Goal: Transaction & Acquisition: Obtain resource

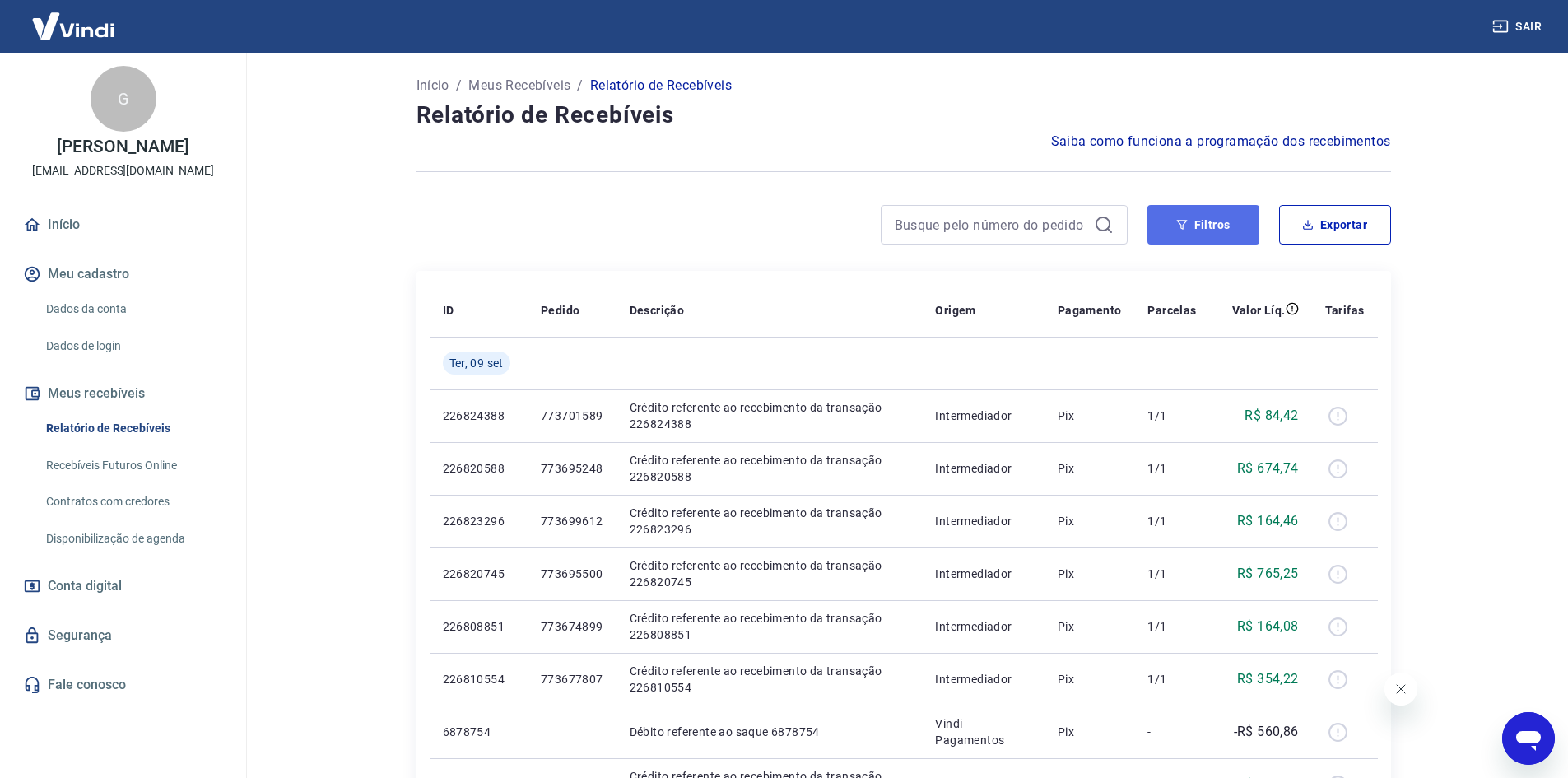
click at [1203, 225] on button "Filtros" at bounding box center [1202, 224] width 111 height 40
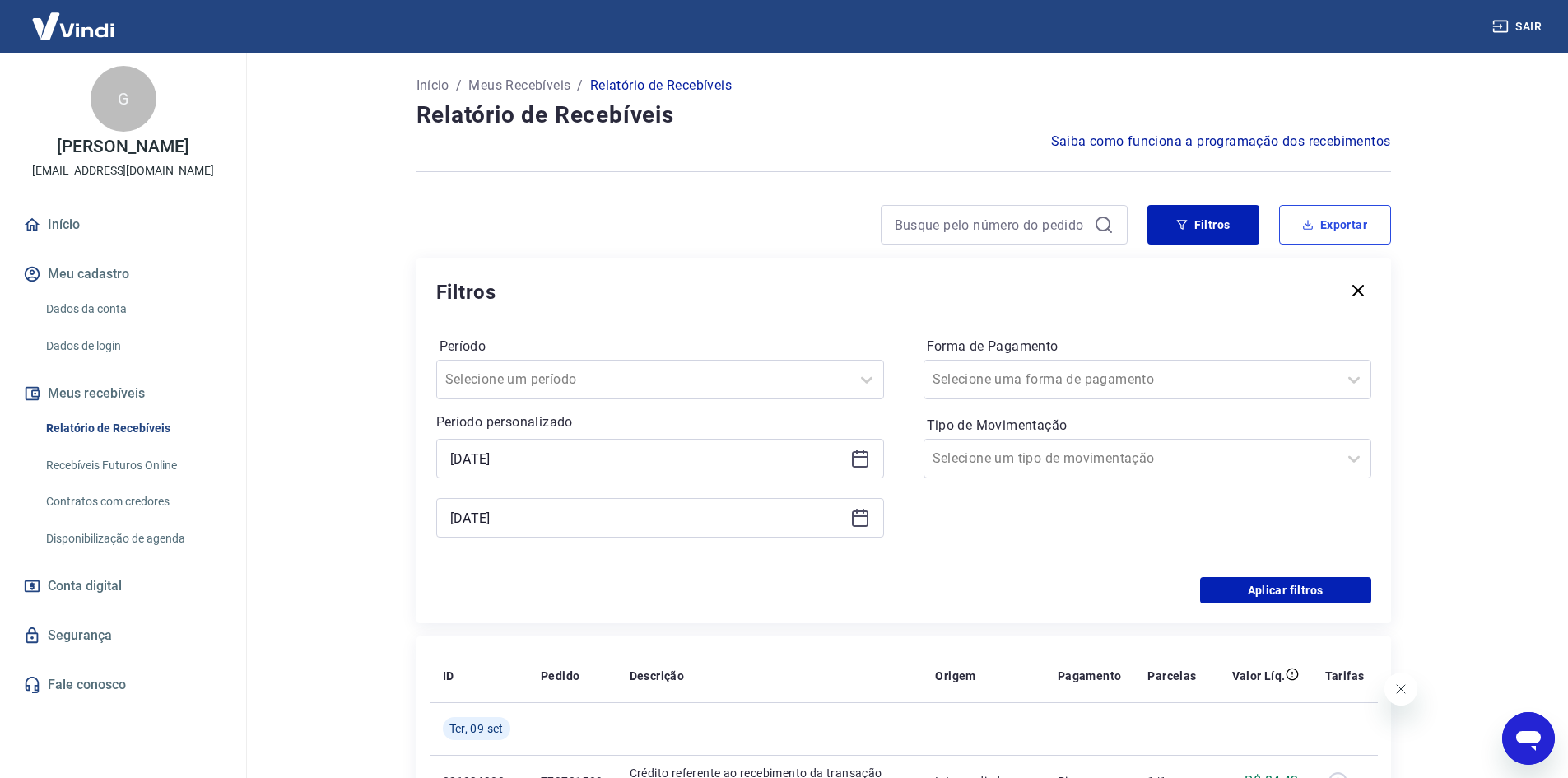
drag, startPoint x: 1336, startPoint y: 230, endPoint x: 1301, endPoint y: 237, distance: 35.7
click at [1337, 230] on button "Exportar" at bounding box center [1334, 224] width 111 height 40
type input "[DATE]"
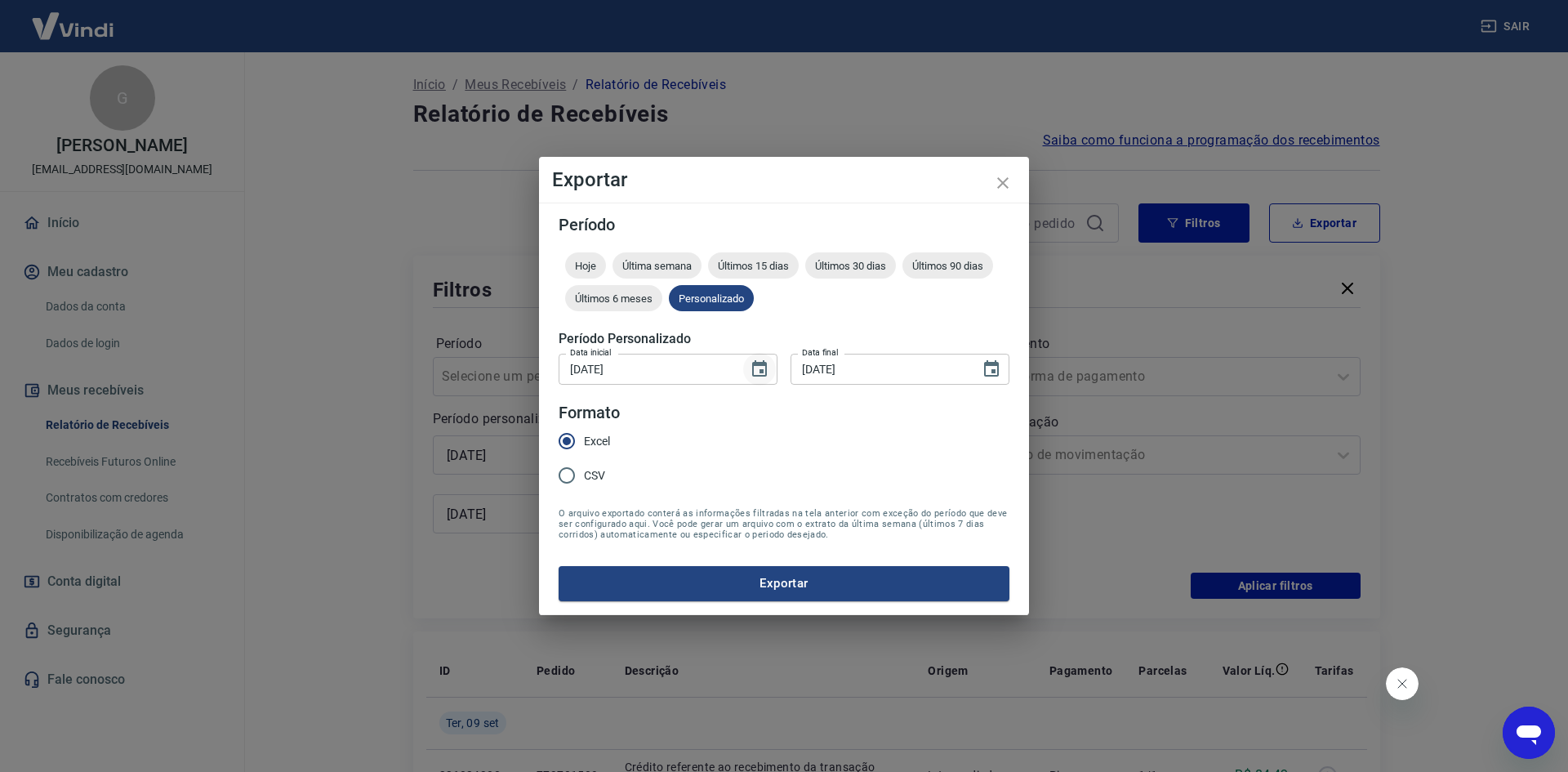
click at [761, 366] on icon "Choose date, selected date is 8 de set de 2025" at bounding box center [760, 369] width 15 height 16
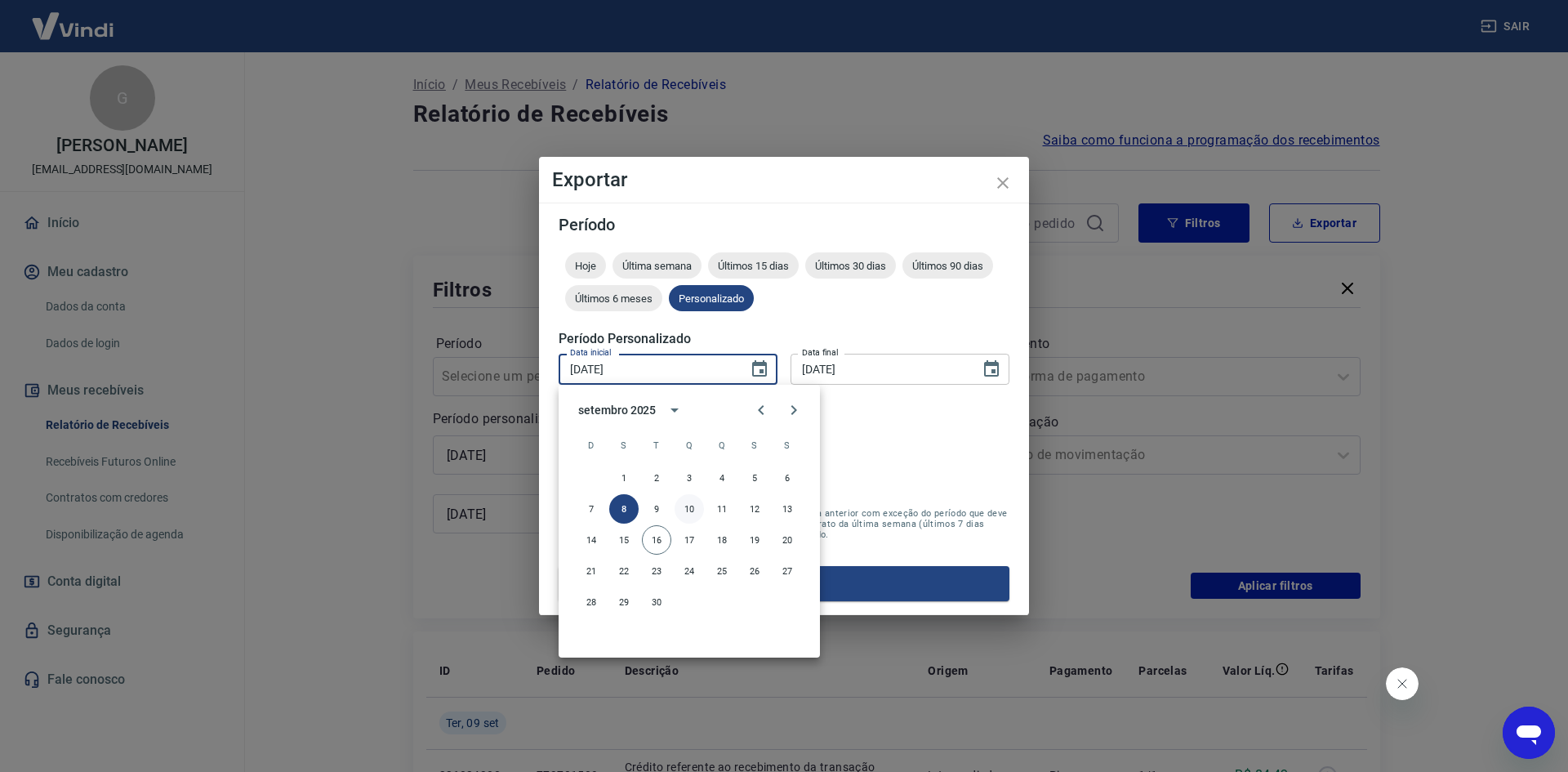
click at [688, 510] on button "10" at bounding box center [689, 509] width 29 height 29
type input "[DATE]"
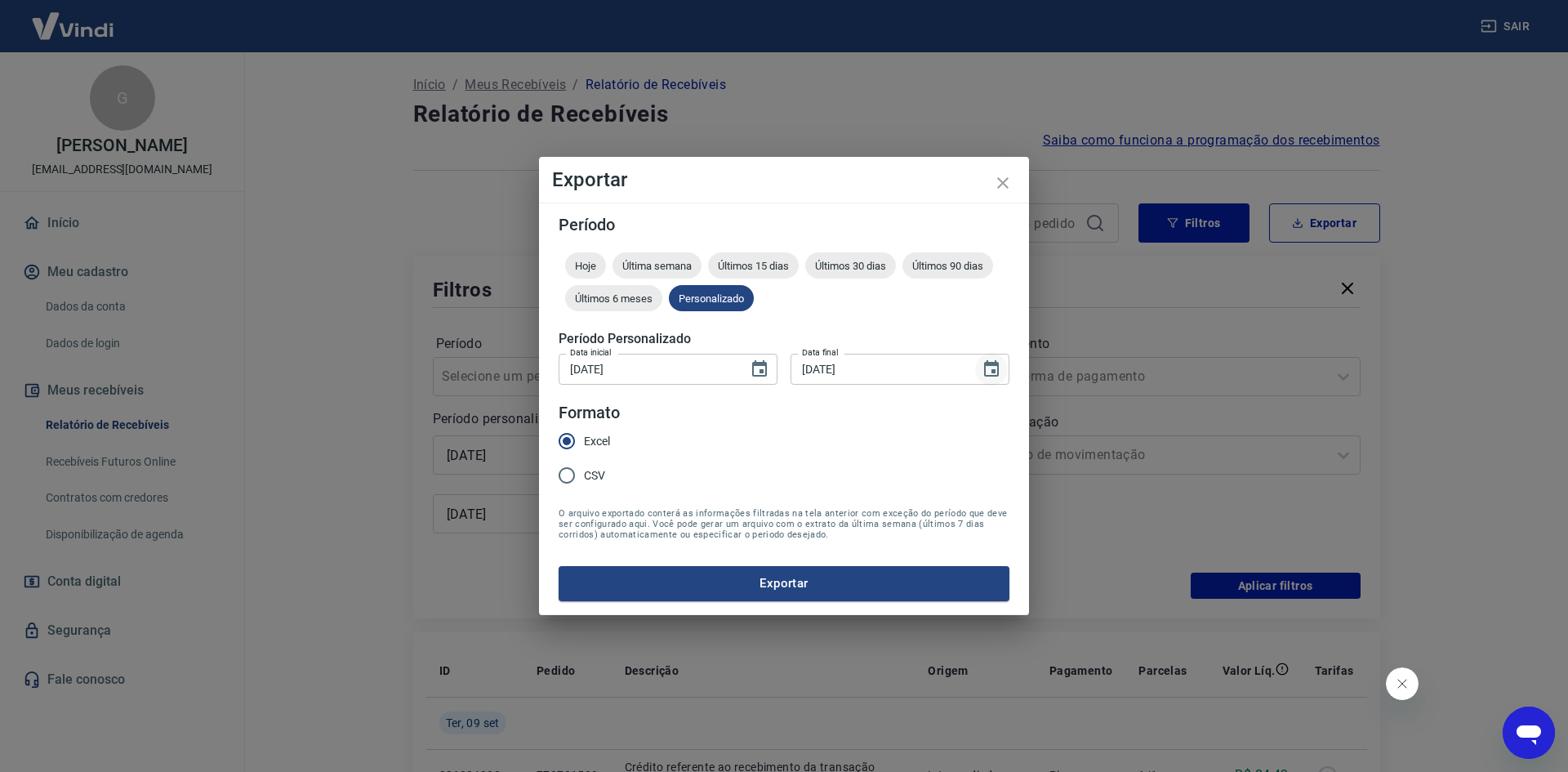
click at [996, 367] on icon "Choose date, selected date is 9 de set de 2025" at bounding box center [991, 369] width 19 height 19
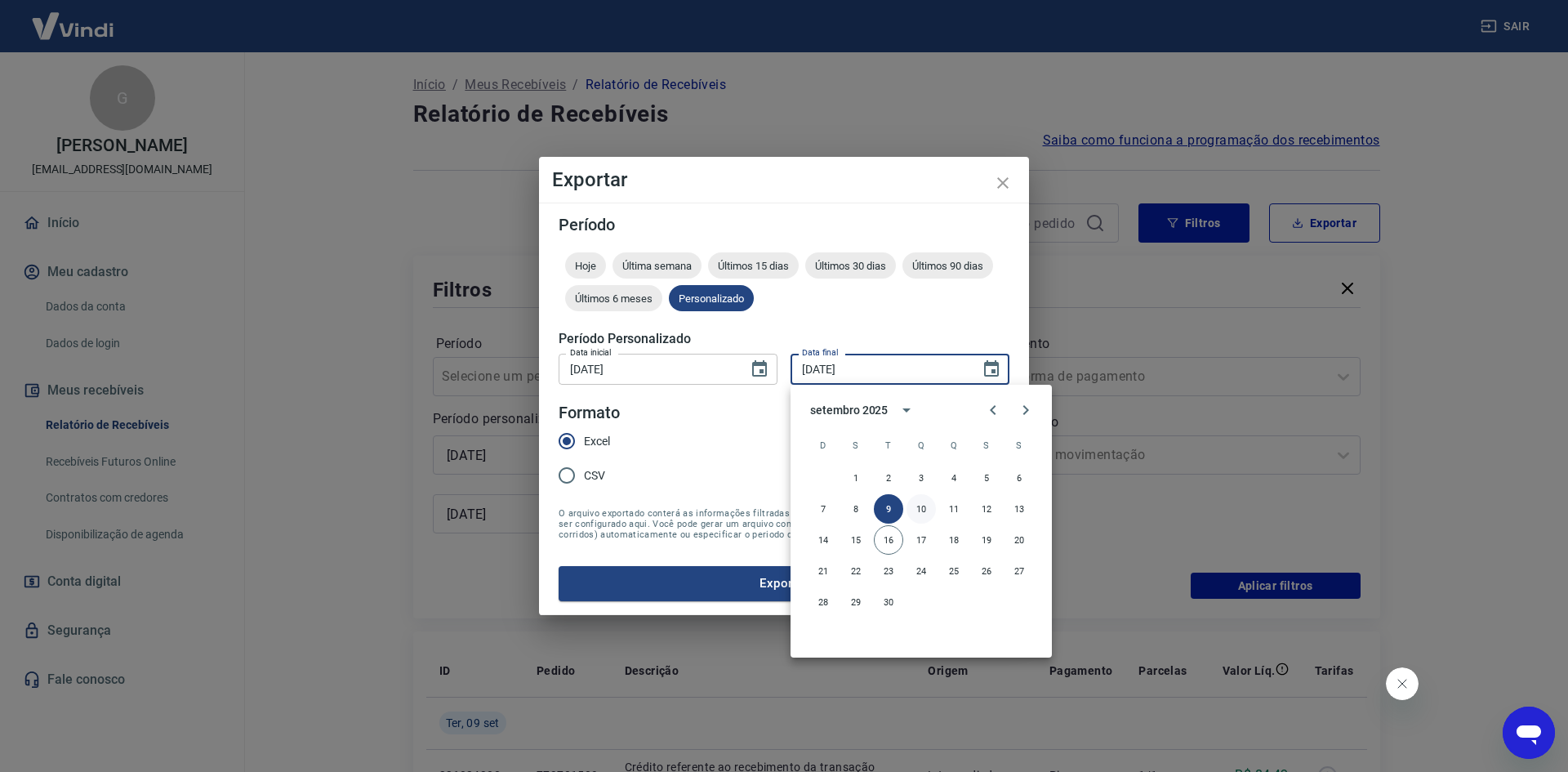
click at [914, 513] on button "10" at bounding box center [922, 509] width 29 height 29
type input "[DATE]"
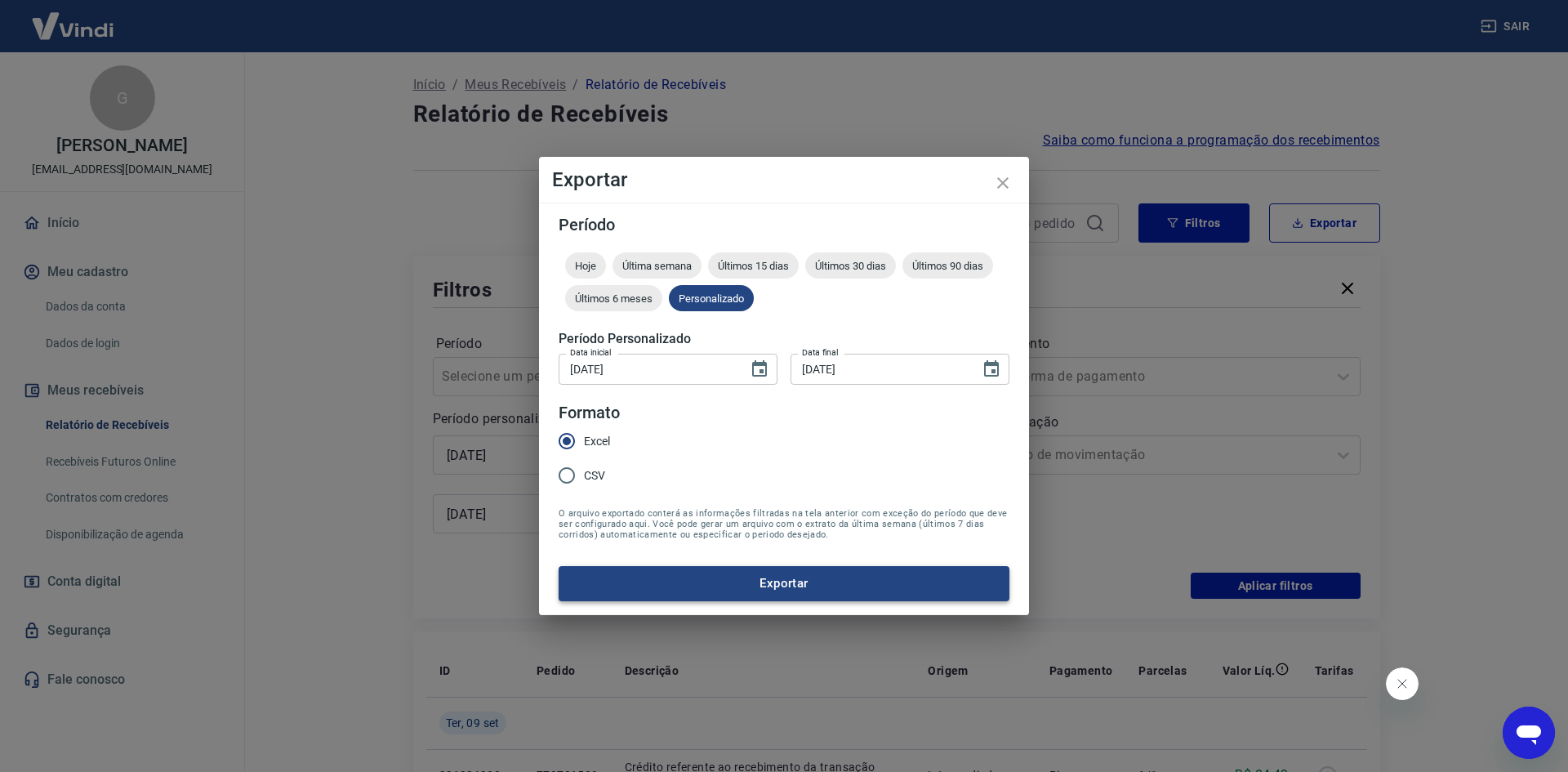
click at [813, 586] on button "Exportar" at bounding box center [784, 584] width 451 height 35
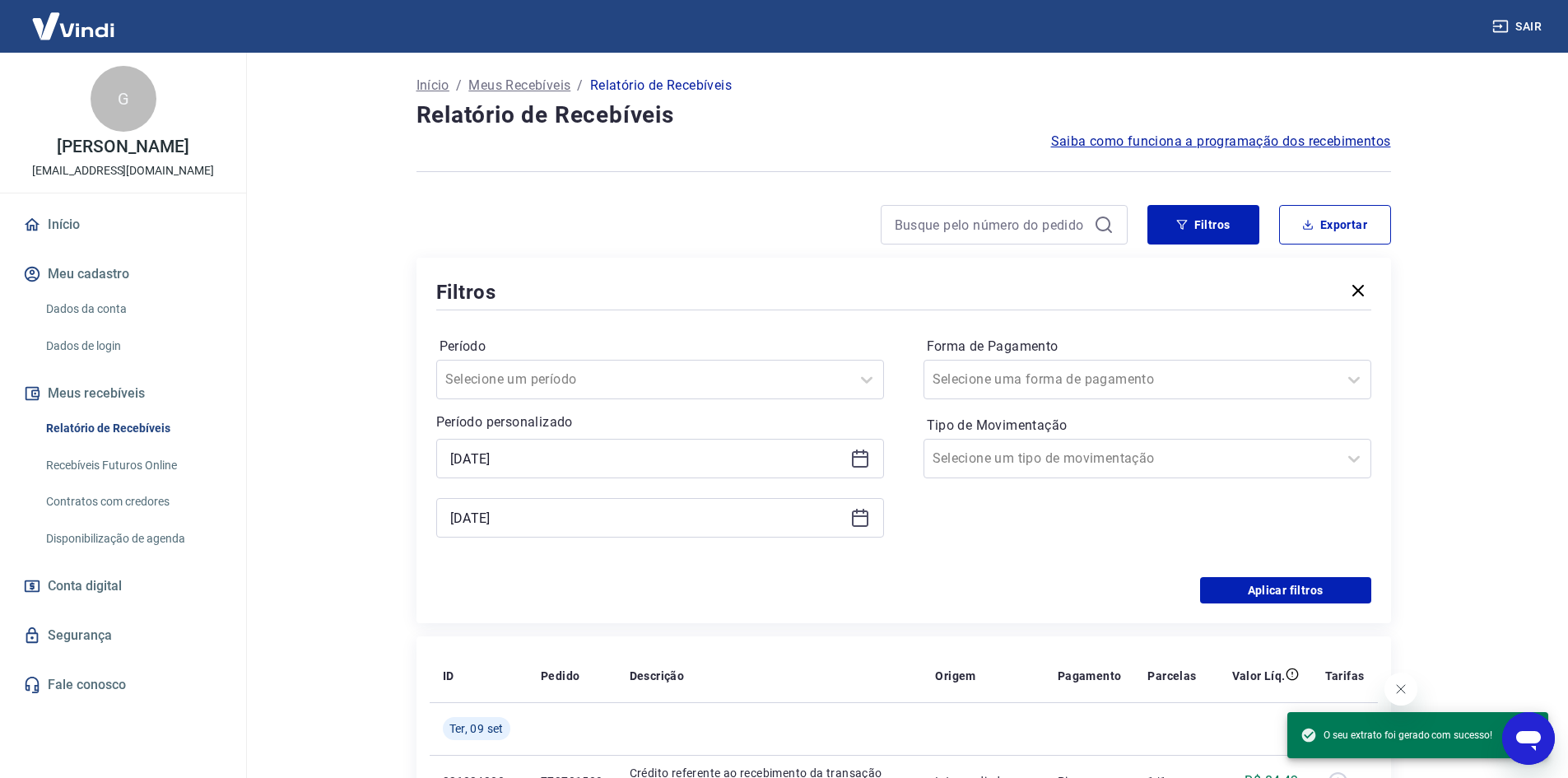
drag, startPoint x: 1467, startPoint y: 478, endPoint x: 1271, endPoint y: 522, distance: 200.9
click at [1467, 479] on main "Início / Meus Recebíveis / Relatório de Recebíveis Relatório de Recebíveis Saib…" at bounding box center [903, 415] width 1329 height 725
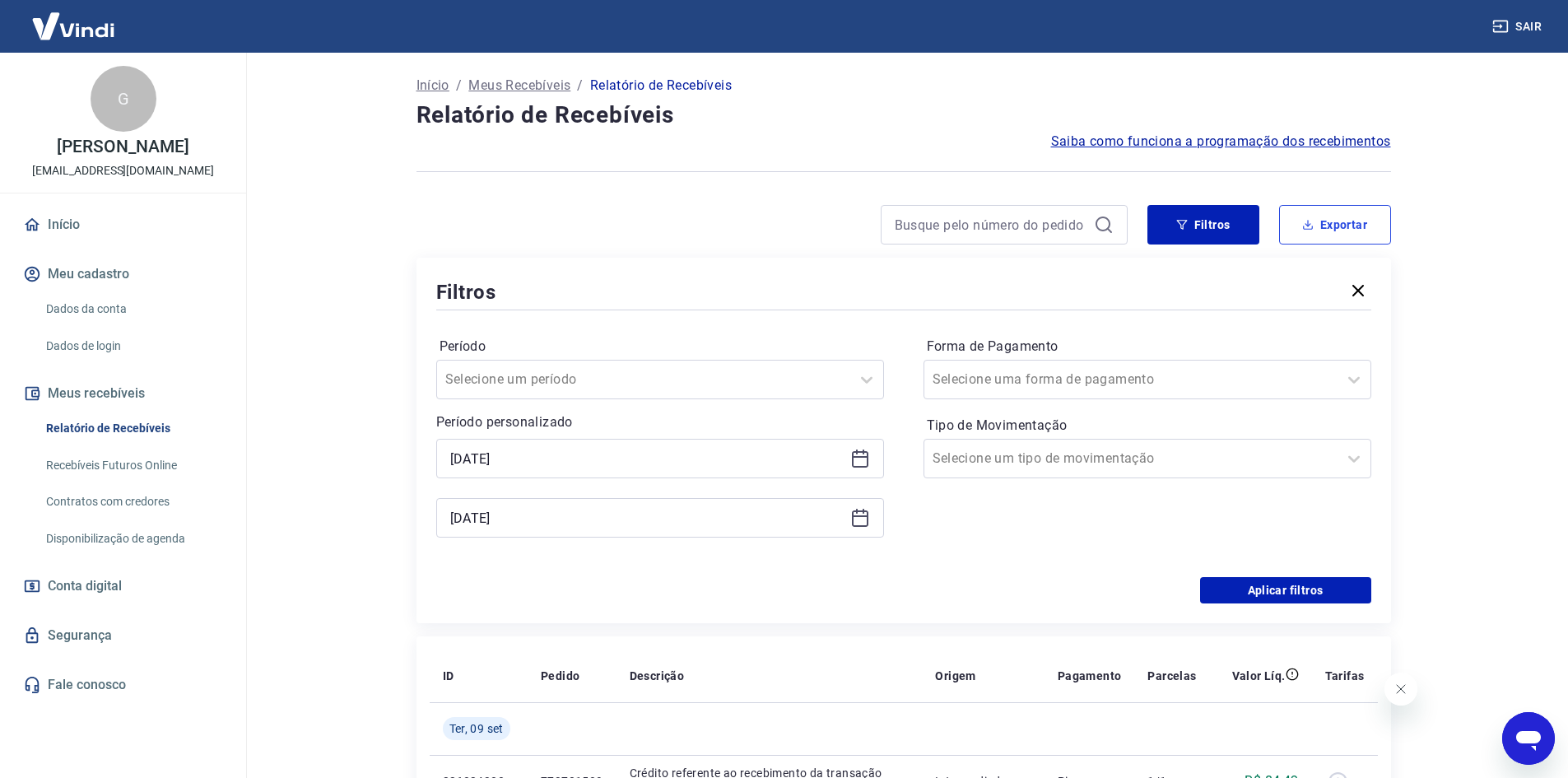
click at [1309, 214] on button "Exportar" at bounding box center [1334, 224] width 111 height 40
type input "[DATE]"
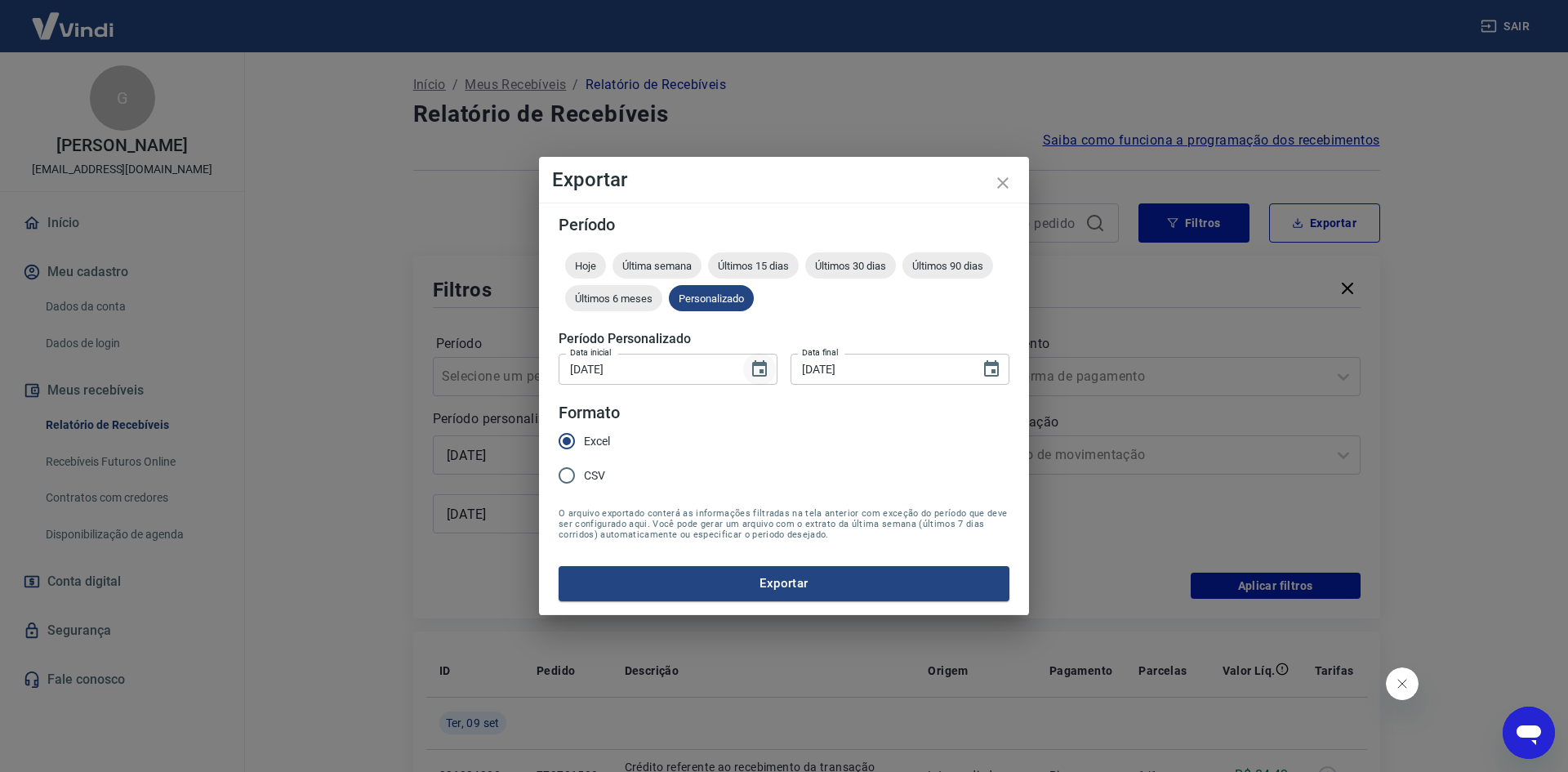
click at [765, 370] on icon "Choose date, selected date is 8 de set de 2025" at bounding box center [760, 369] width 15 height 16
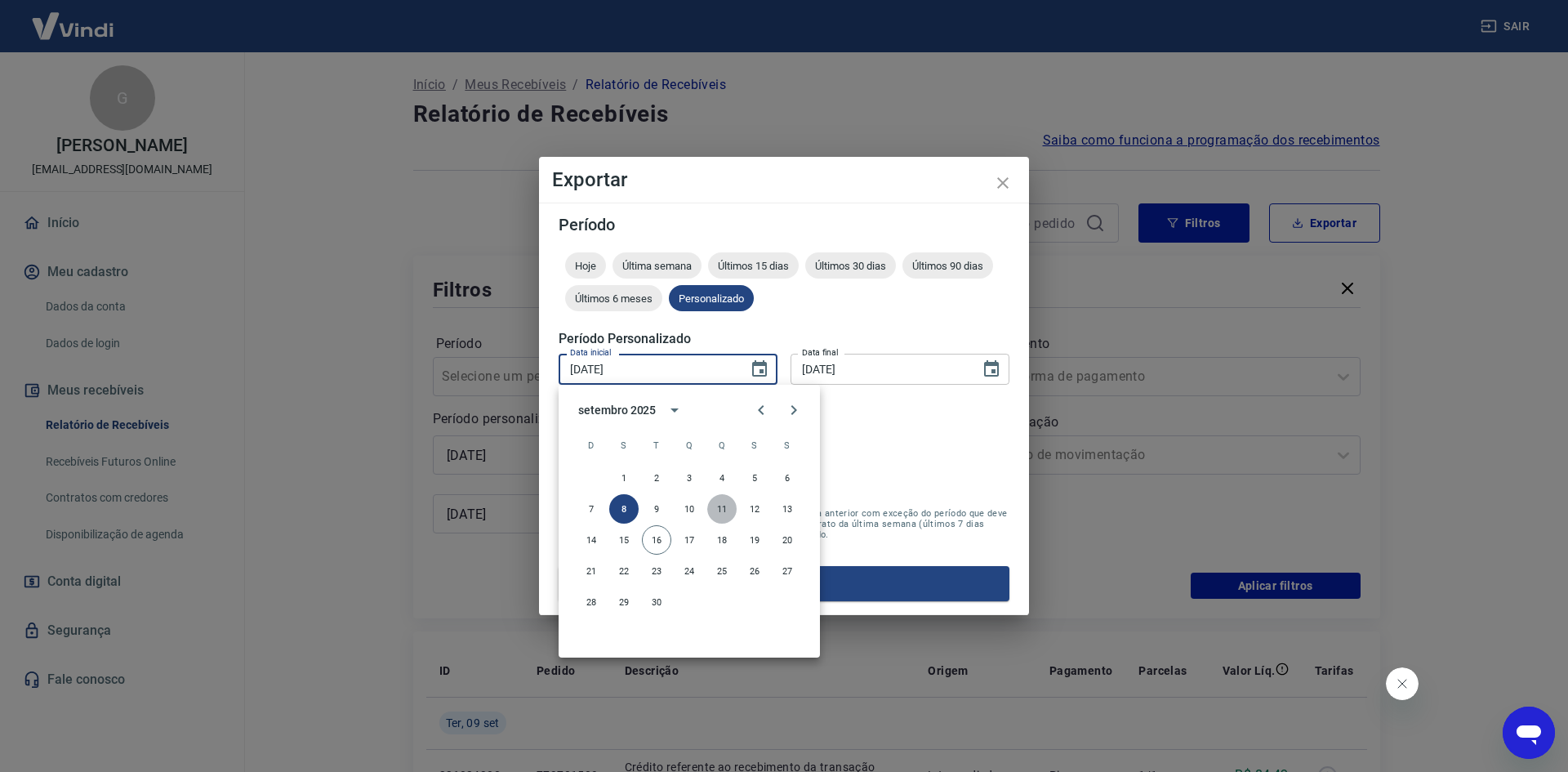
click at [718, 521] on button "11" at bounding box center [722, 509] width 29 height 29
type input "[DATE]"
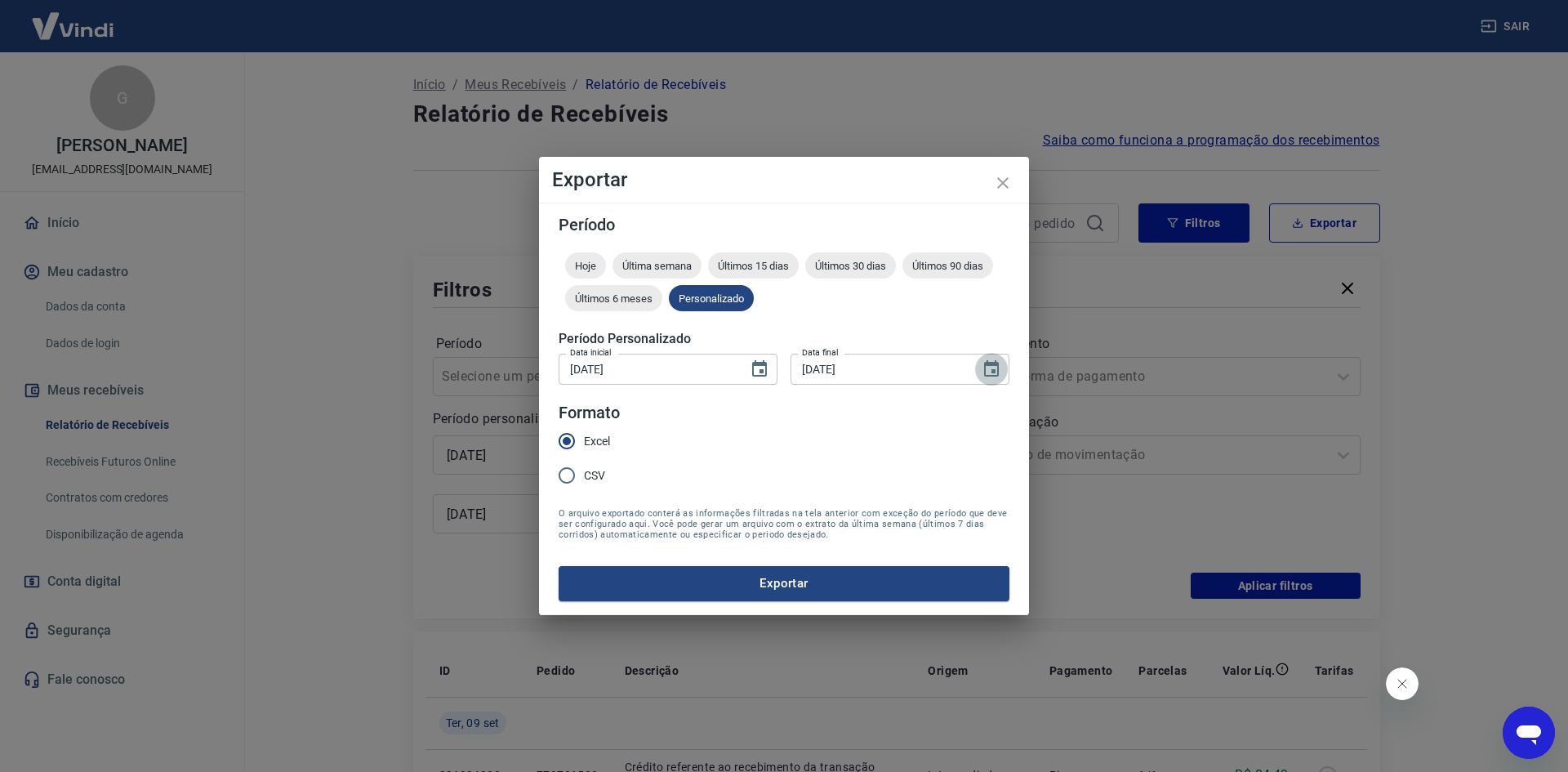
click at [991, 359] on button "Choose date, selected date is 9 de set de 2025" at bounding box center [992, 370] width 33 height 33
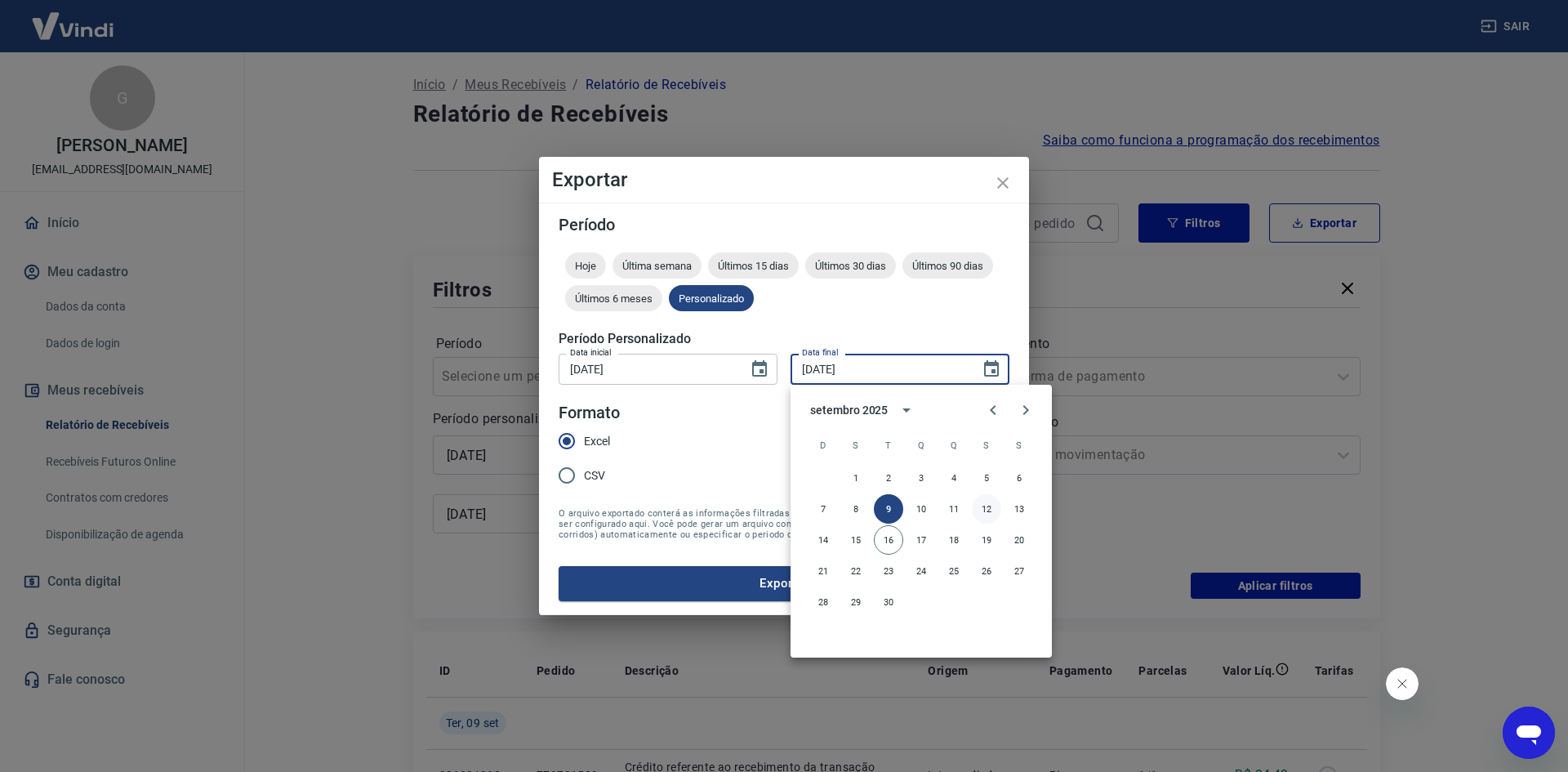
click at [978, 502] on button "12" at bounding box center [987, 509] width 29 height 29
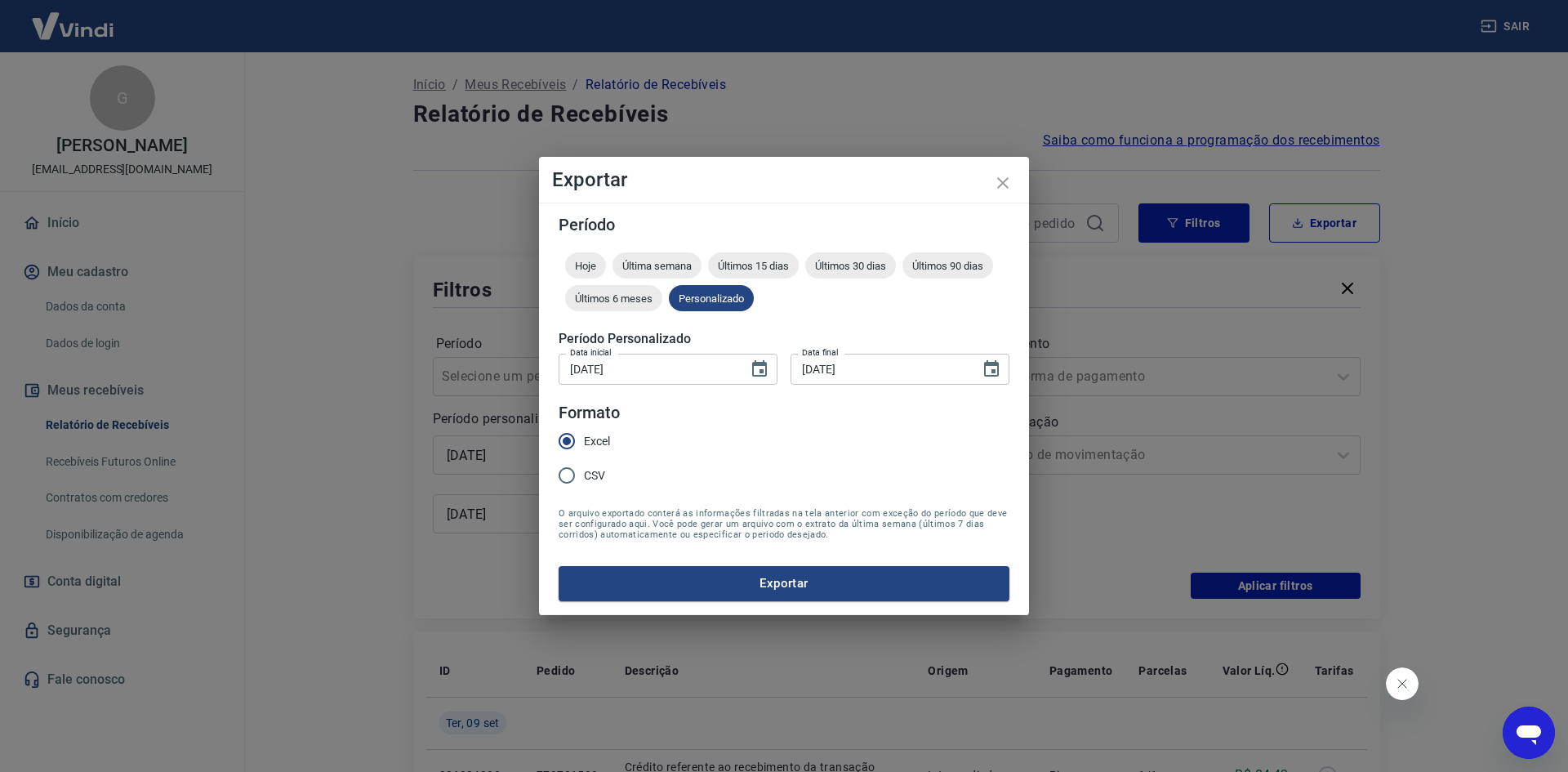
type input "[DATE]"
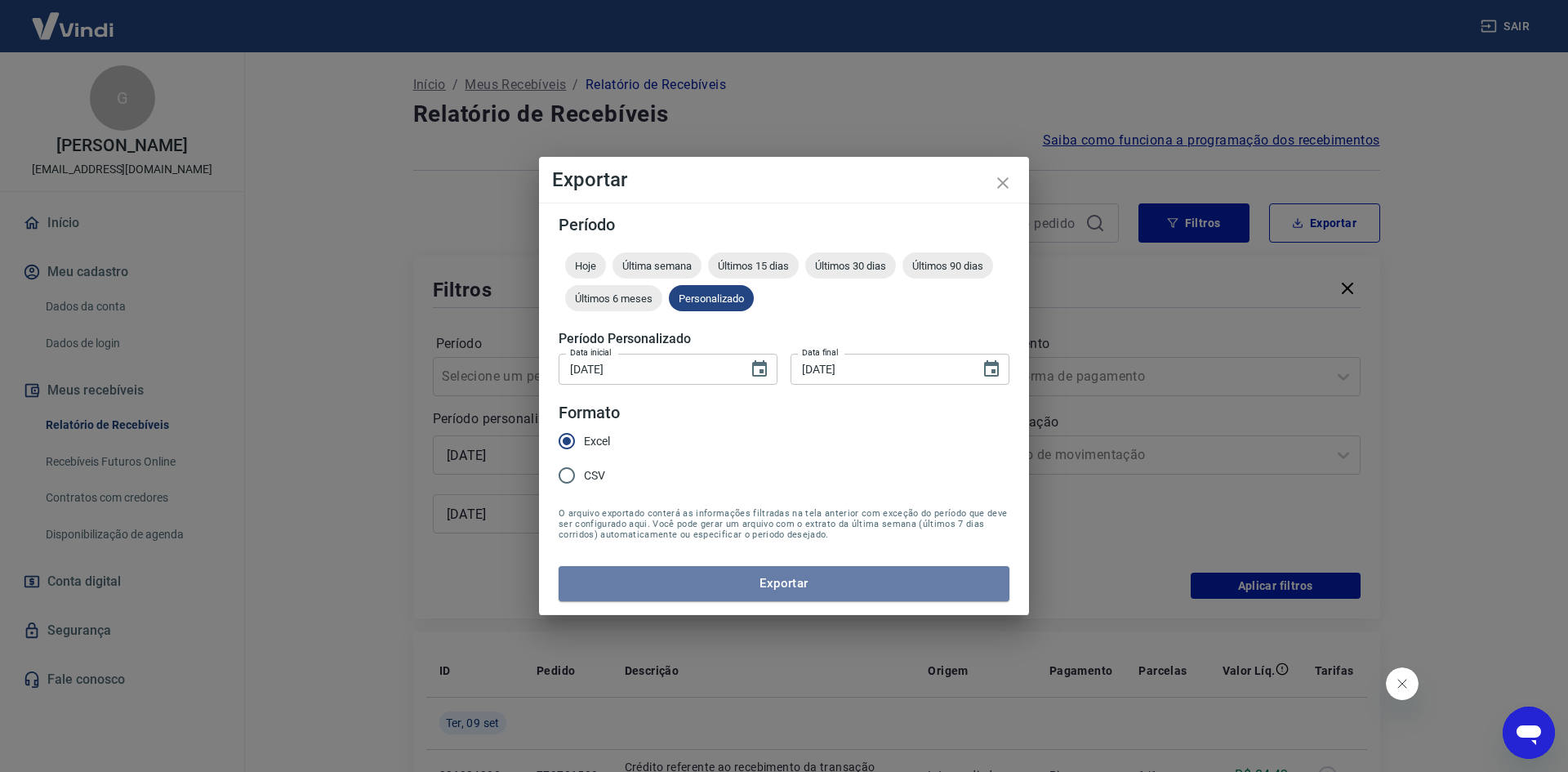
click at [698, 576] on button "Exportar" at bounding box center [784, 584] width 451 height 35
